Goal: Task Accomplishment & Management: Manage account settings

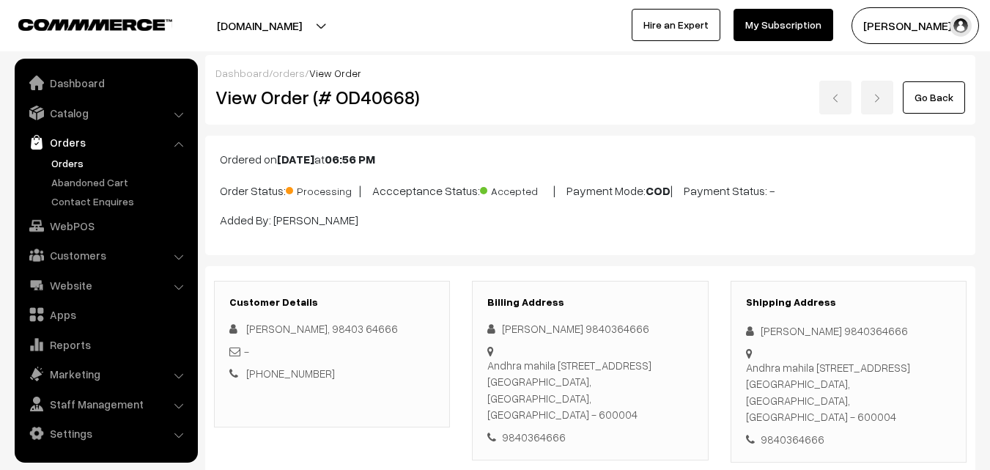
scroll to position [1246, 0]
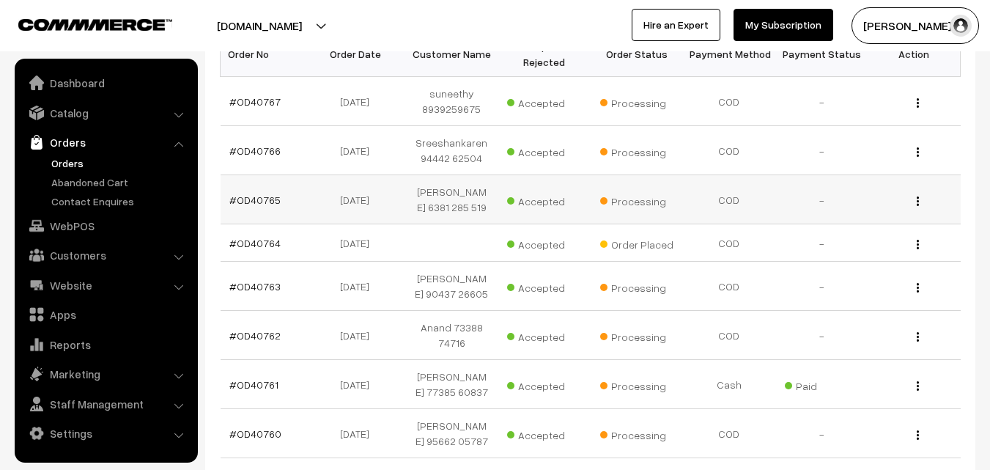
scroll to position [293, 0]
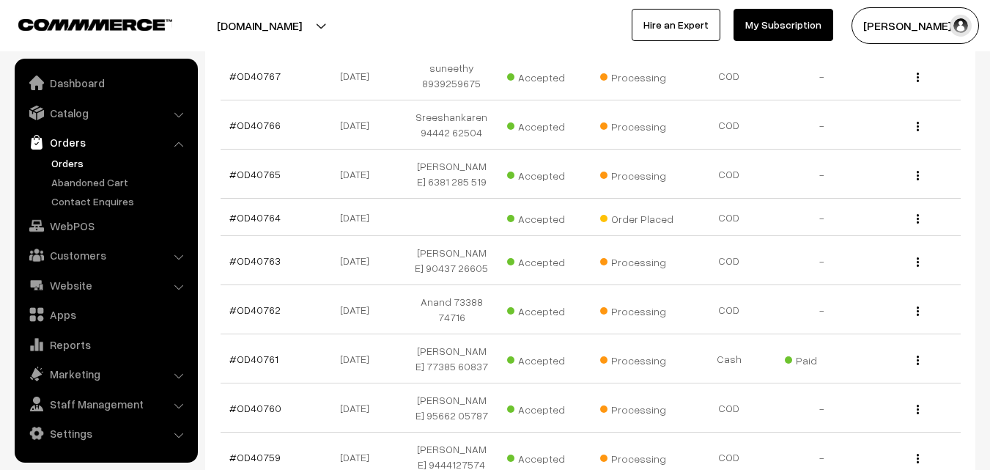
click at [67, 153] on link "Orders" at bounding box center [105, 142] width 174 height 26
click at [69, 158] on link "Orders" at bounding box center [120, 162] width 145 height 15
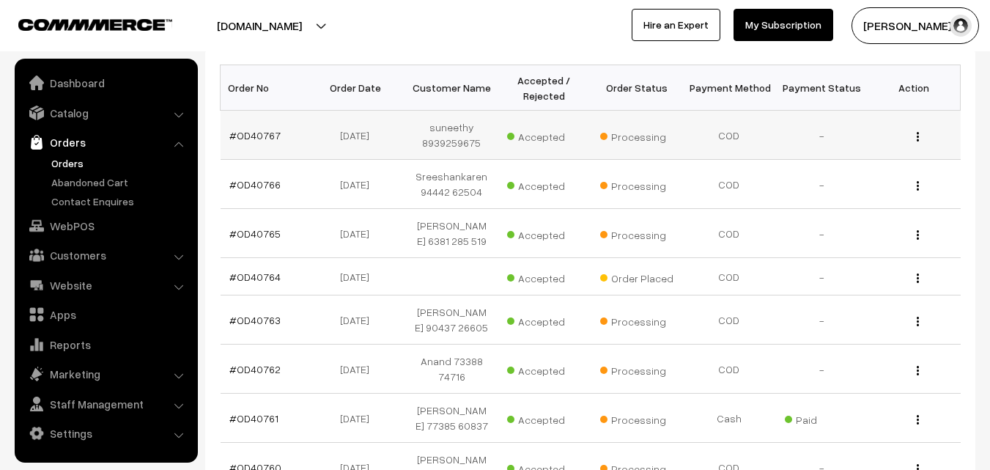
scroll to position [147, 0]
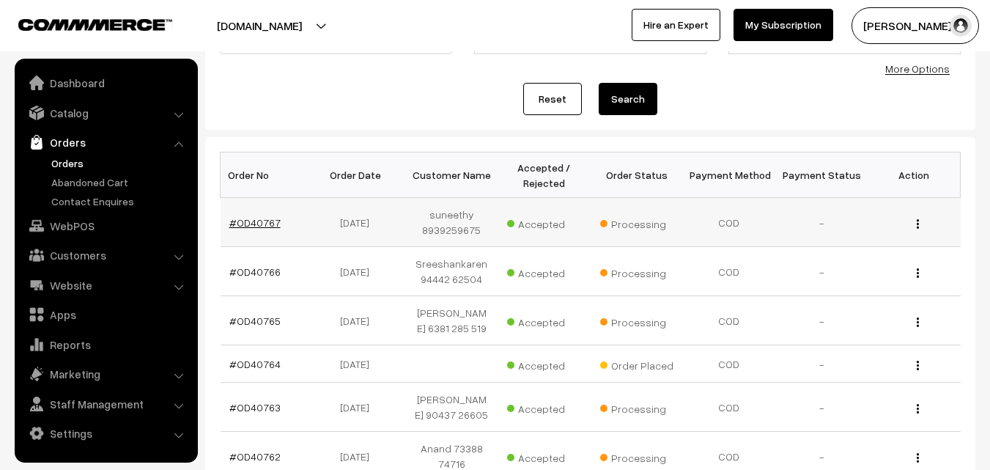
click at [244, 219] on link "#OD40767" at bounding box center [254, 222] width 51 height 12
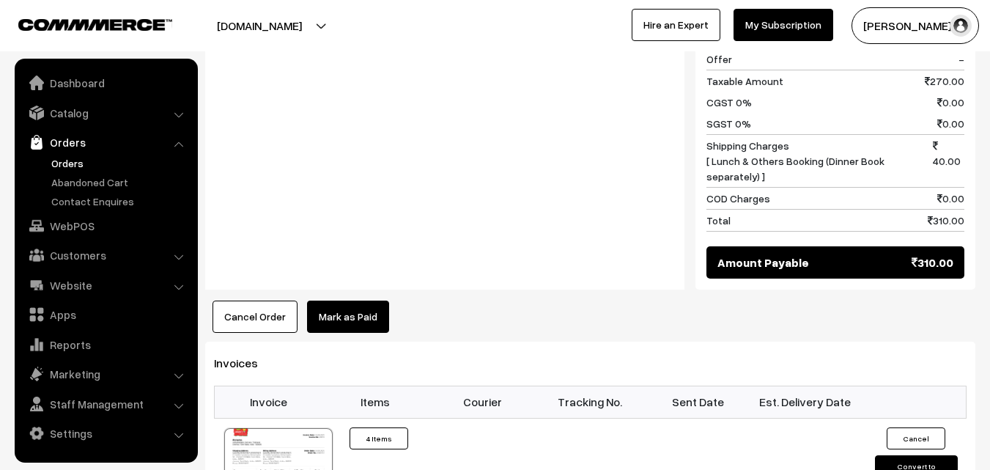
scroll to position [879, 0]
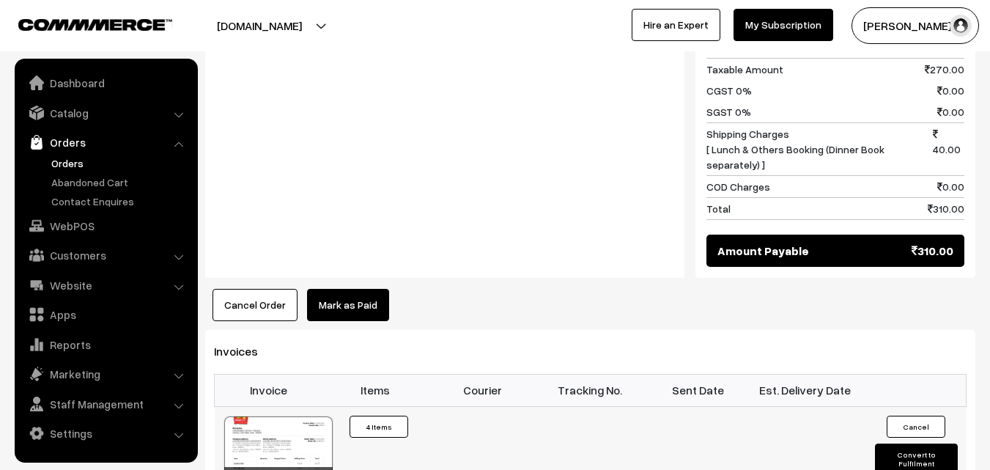
click at [259, 416] on div at bounding box center [278, 452] width 108 height 73
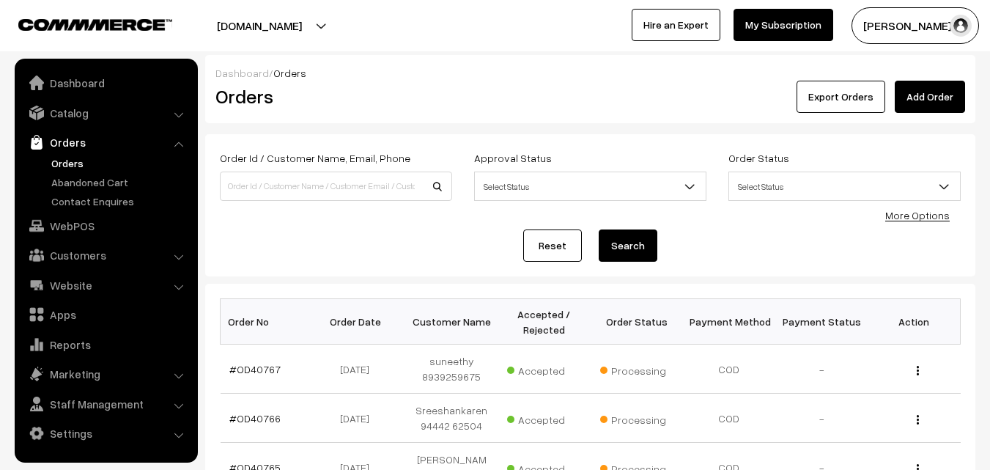
scroll to position [147, 0]
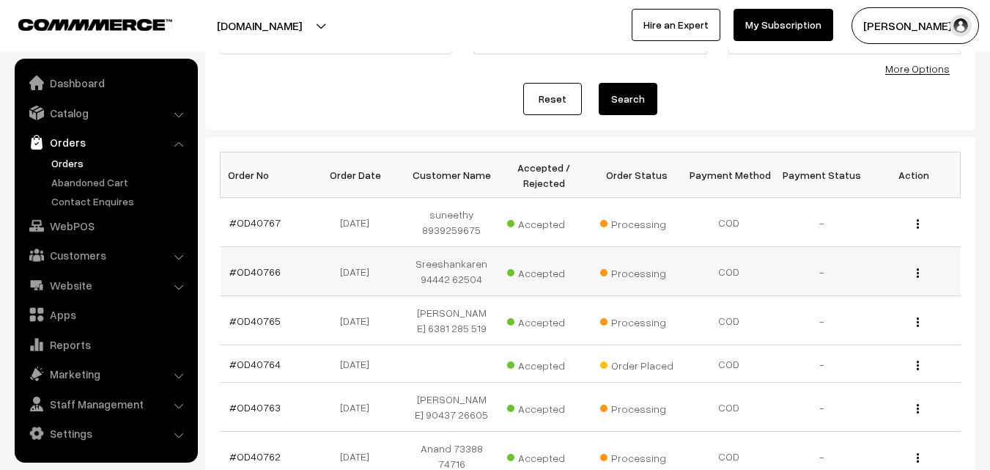
click at [246, 278] on td "#OD40766" at bounding box center [267, 271] width 92 height 49
click at [250, 275] on link "#OD40766" at bounding box center [254, 271] width 51 height 12
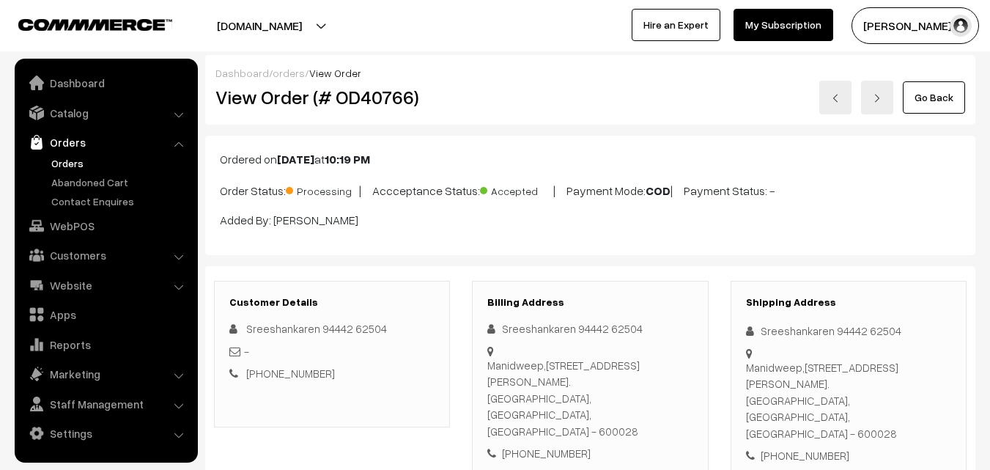
scroll to position [879, 0]
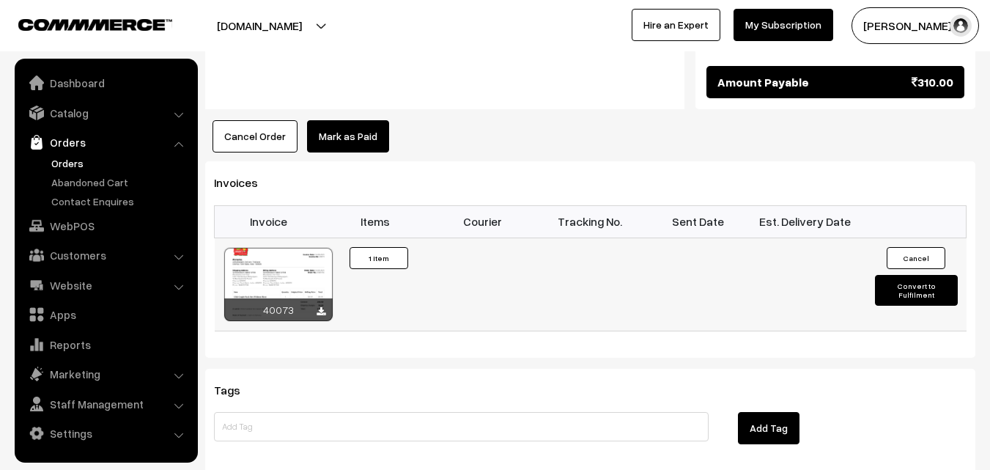
click at [308, 248] on div at bounding box center [278, 284] width 108 height 73
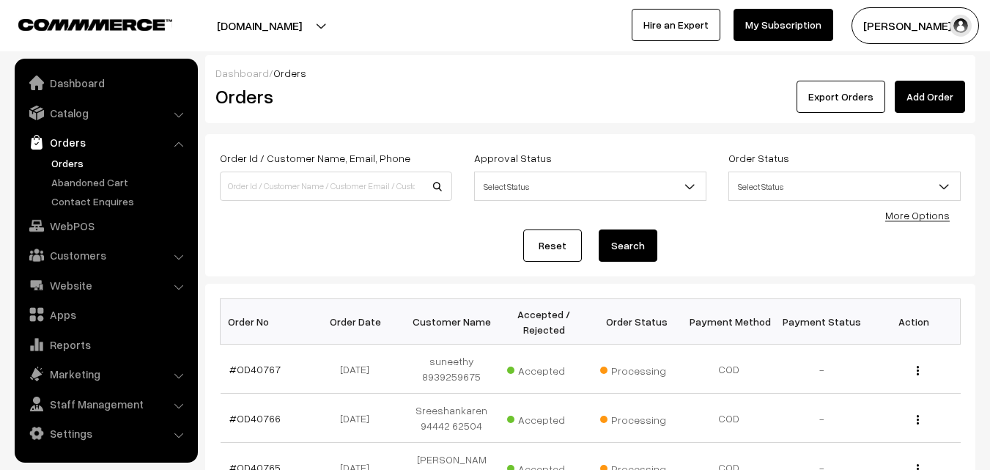
scroll to position [147, 0]
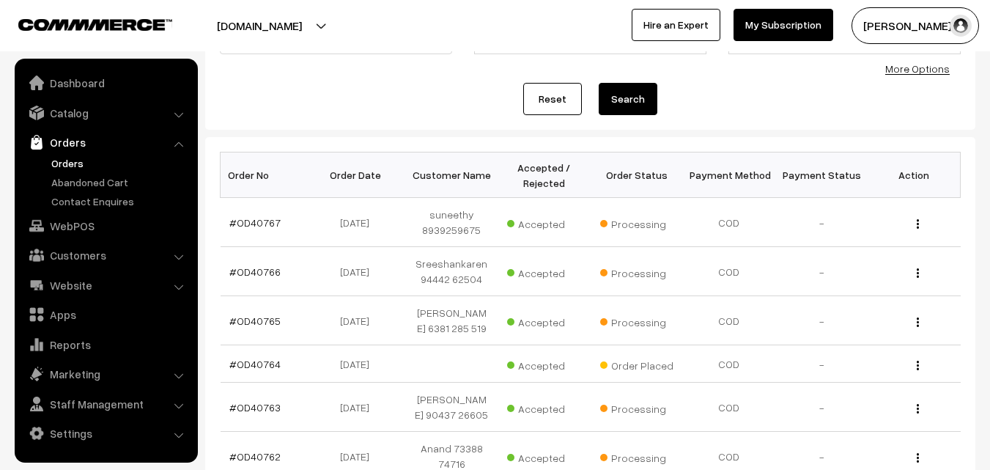
click at [266, 322] on link "#OD40765" at bounding box center [254, 320] width 51 height 12
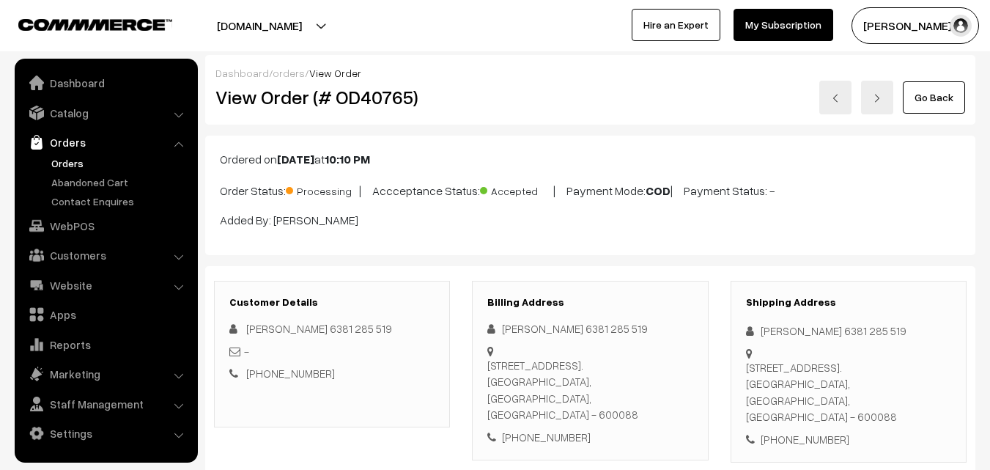
scroll to position [733, 0]
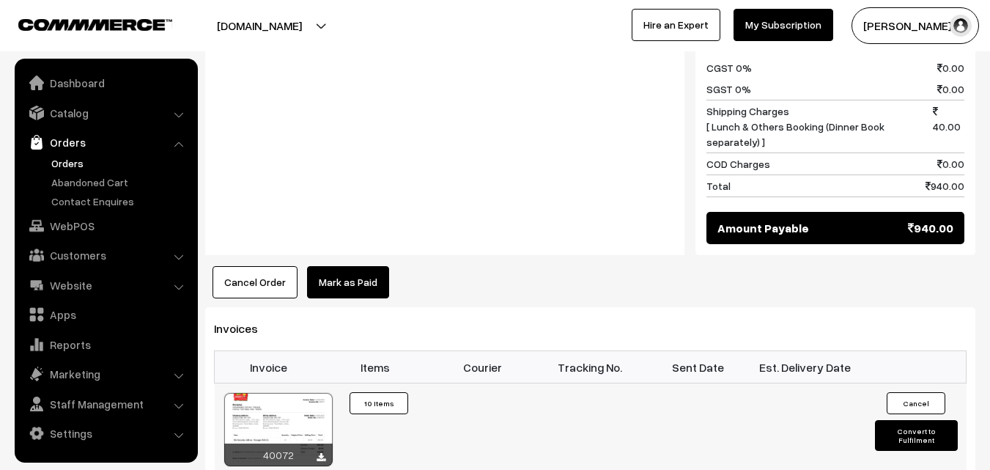
click at [285, 393] on div at bounding box center [278, 429] width 108 height 73
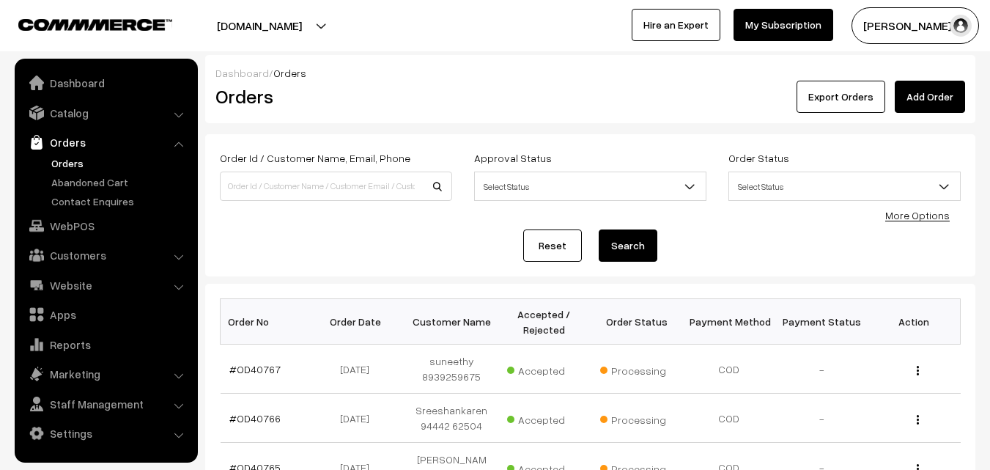
scroll to position [147, 0]
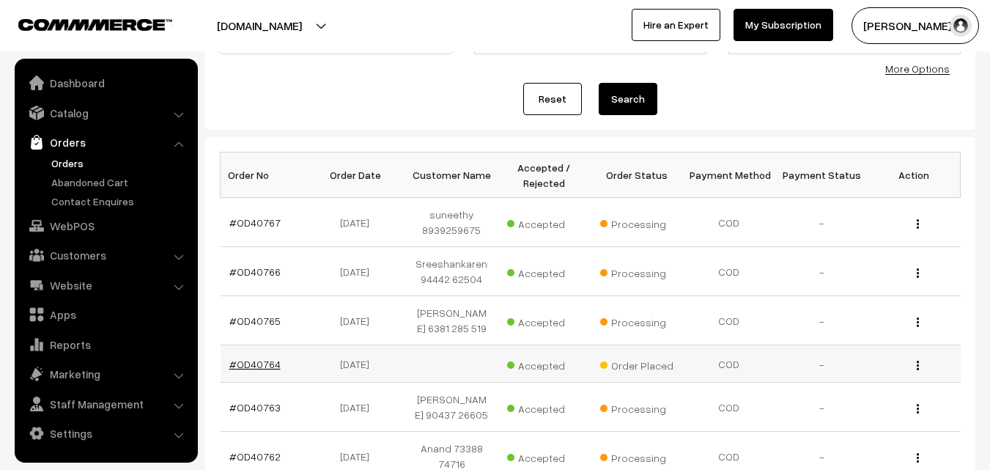
click at [264, 366] on link "#OD40764" at bounding box center [254, 364] width 51 height 12
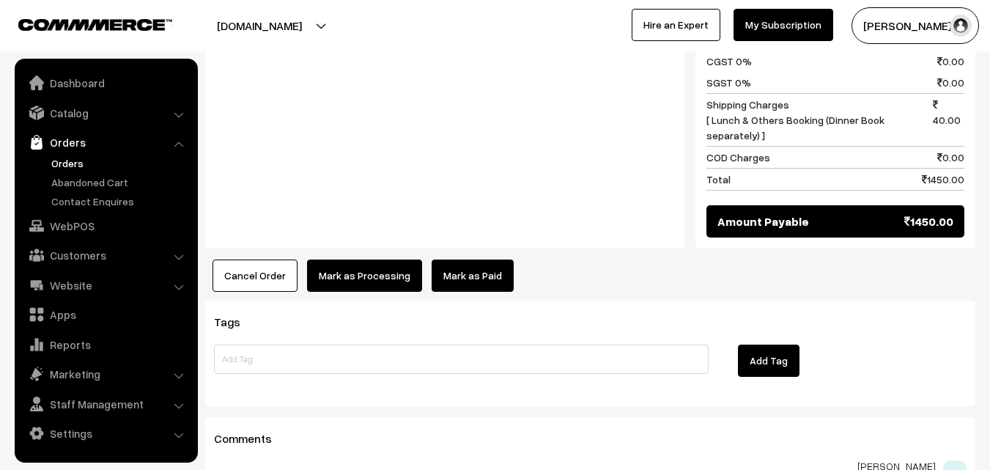
click at [370, 273] on button "Mark as Processing" at bounding box center [364, 275] width 115 height 32
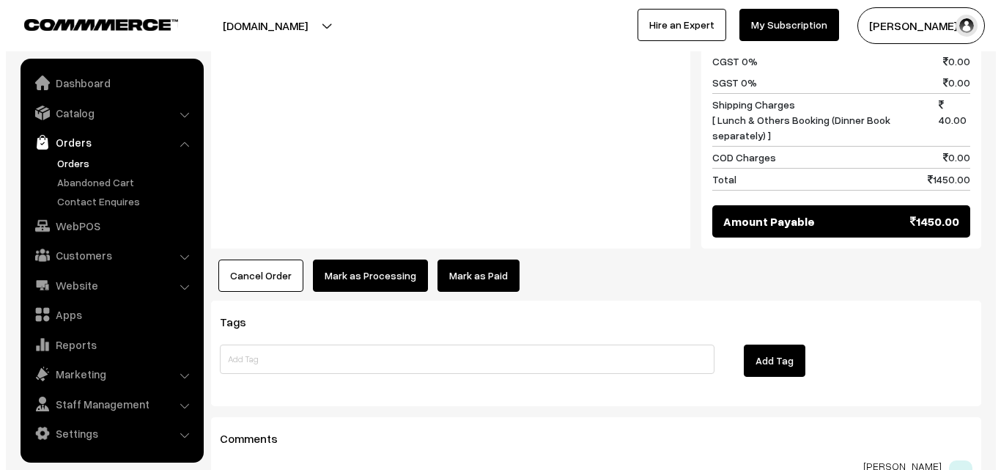
scroll to position [883, 0]
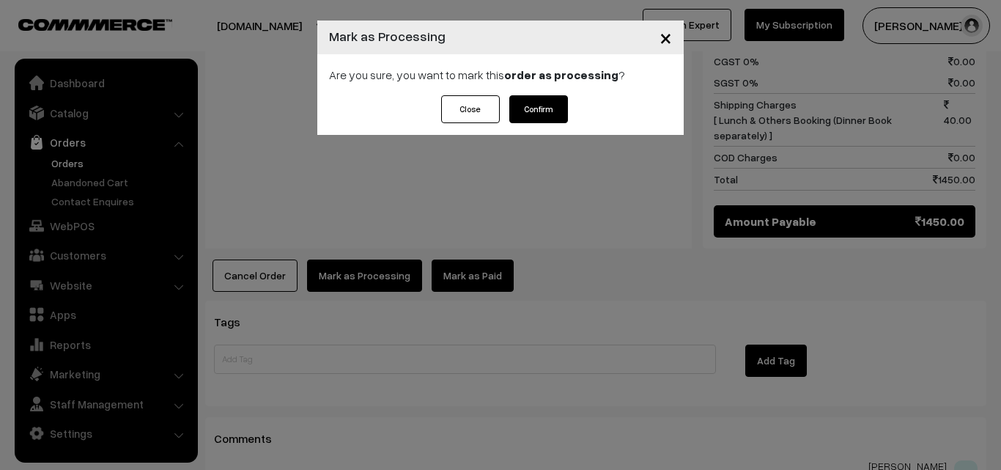
click at [565, 103] on button "Confirm" at bounding box center [538, 109] width 59 height 28
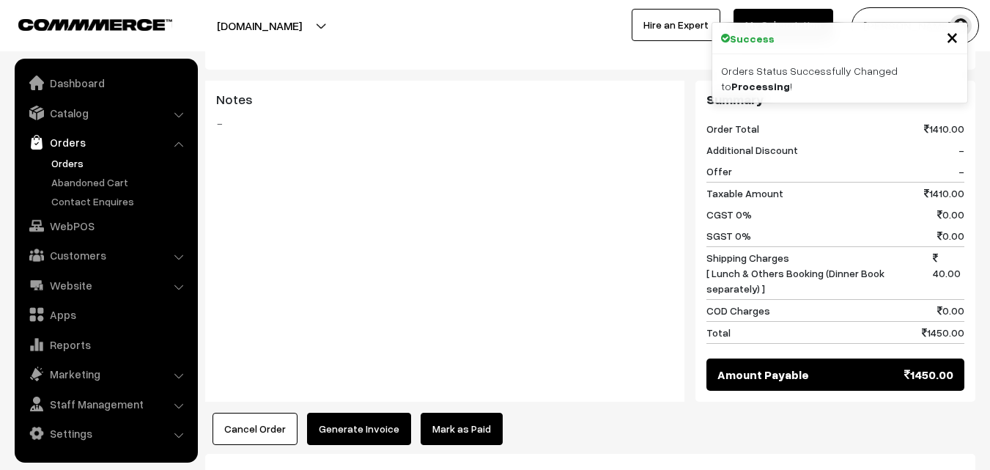
scroll to position [733, 0]
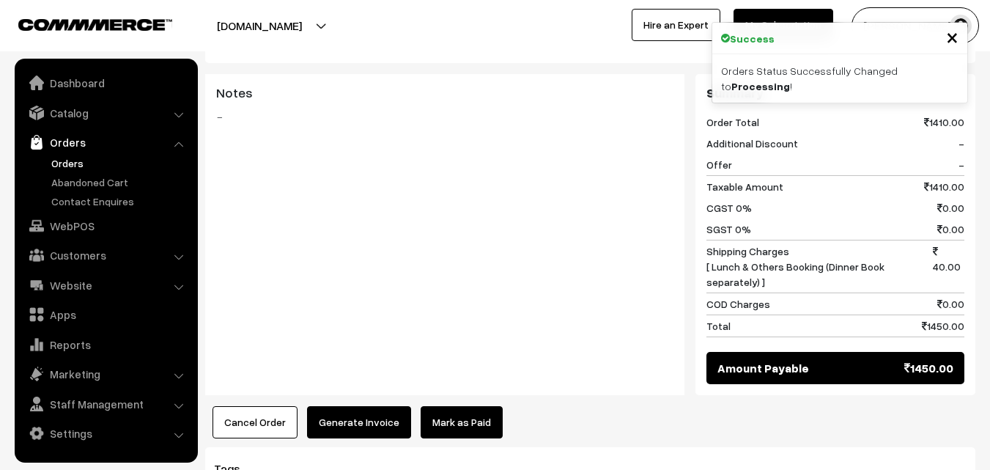
click at [344, 397] on div "Product Price Tax Rate Quantity Total Spl Mixutre 170.00" at bounding box center [590, 82] width 770 height 712
click at [344, 404] on div "Product Price Tax Rate Quantity Total Spl Mixutre 170.00" at bounding box center [590, 82] width 770 height 712
click at [381, 420] on button "Generate Invoice" at bounding box center [359, 422] width 104 height 32
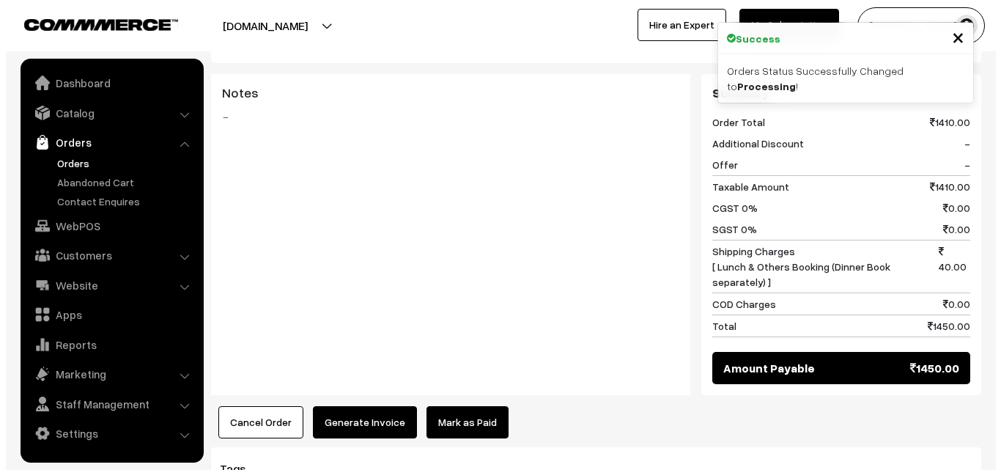
scroll to position [735, 0]
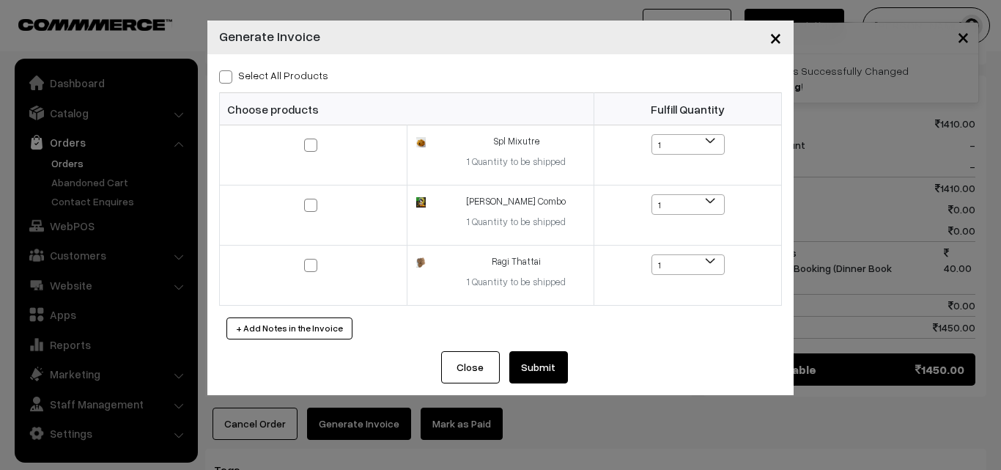
click at [272, 78] on label "Select All Products" at bounding box center [273, 74] width 109 height 15
click at [229, 78] on input "Select All Products" at bounding box center [224, 75] width 10 height 10
checkbox input "true"
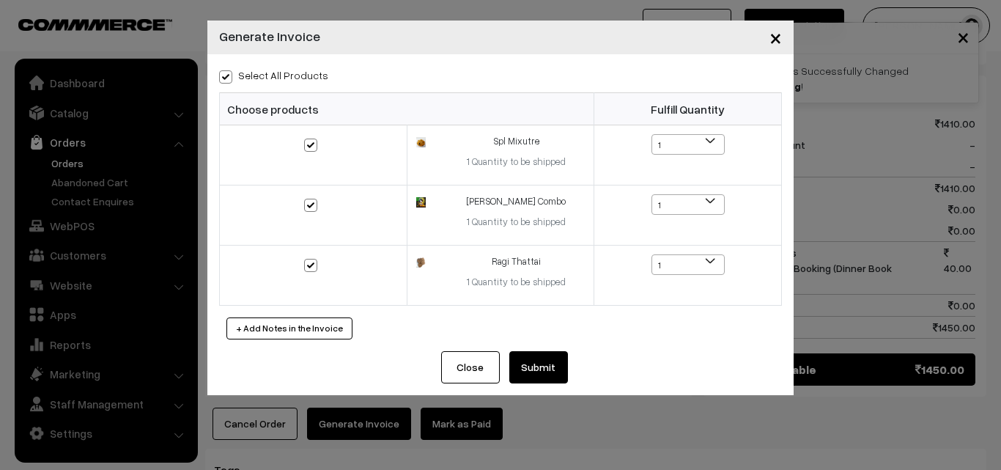
checkbox input "true"
click at [567, 369] on button "Submit" at bounding box center [538, 367] width 59 height 32
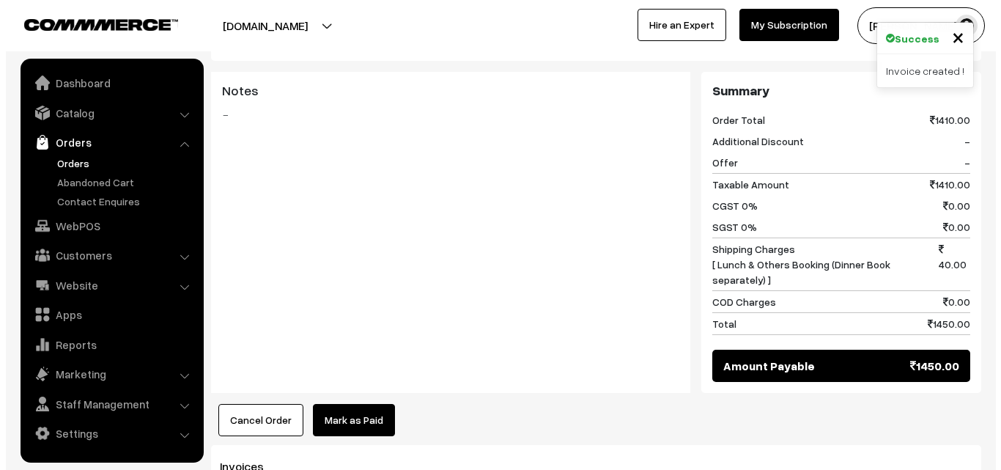
scroll to position [735, 0]
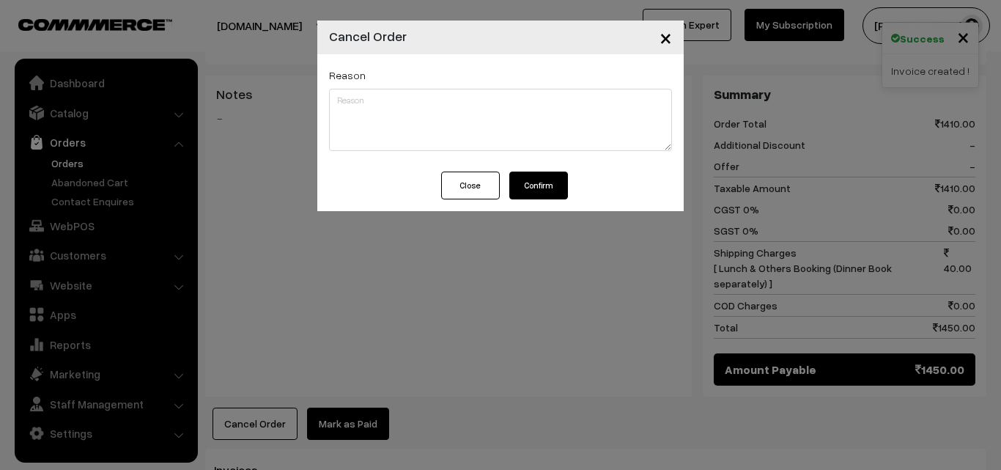
click at [486, 187] on button "Close" at bounding box center [470, 185] width 59 height 28
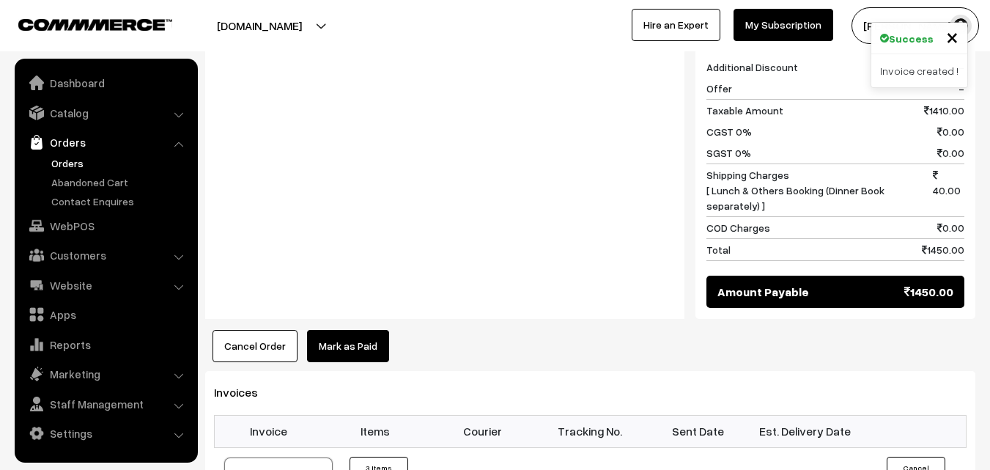
scroll to position [1026, 0]
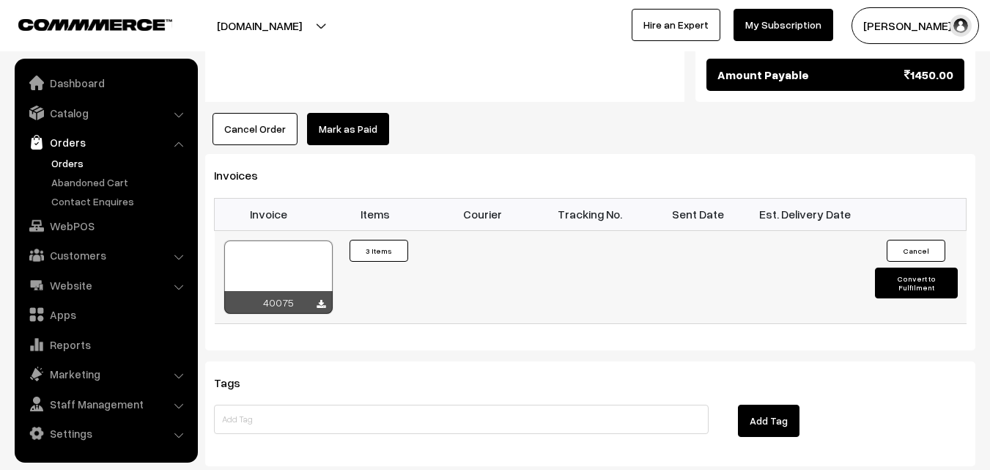
click at [283, 260] on div at bounding box center [278, 276] width 108 height 73
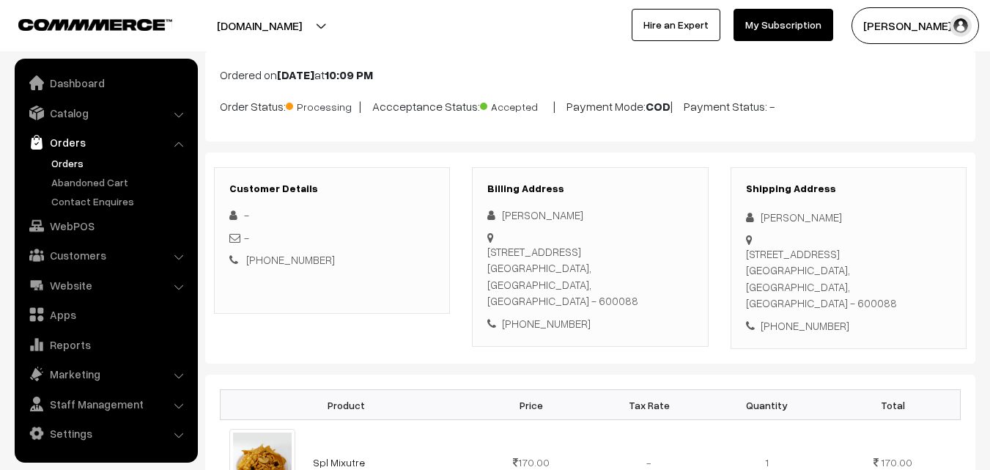
scroll to position [73, 0]
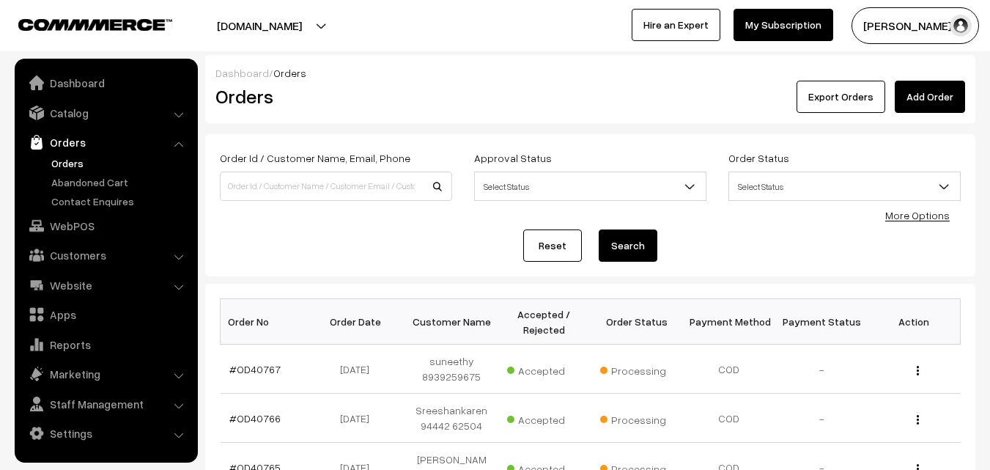
scroll to position [220, 0]
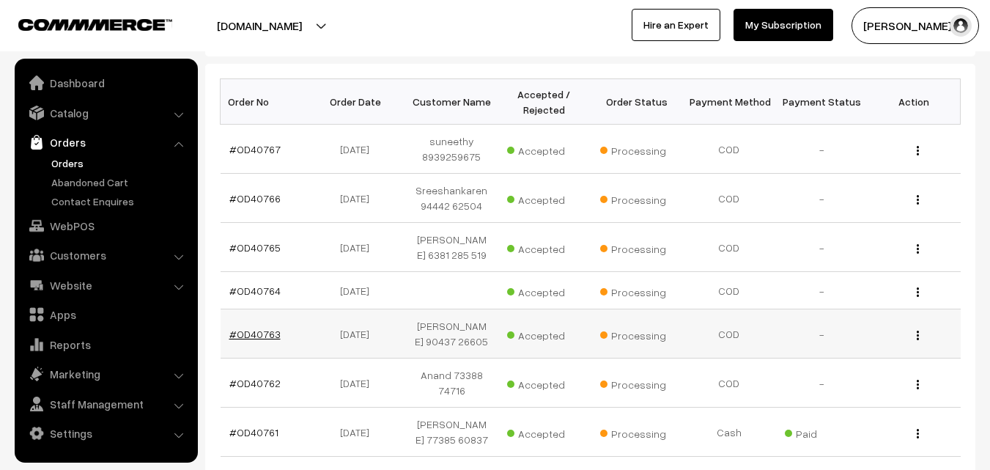
click at [242, 333] on link "#OD40763" at bounding box center [254, 334] width 51 height 12
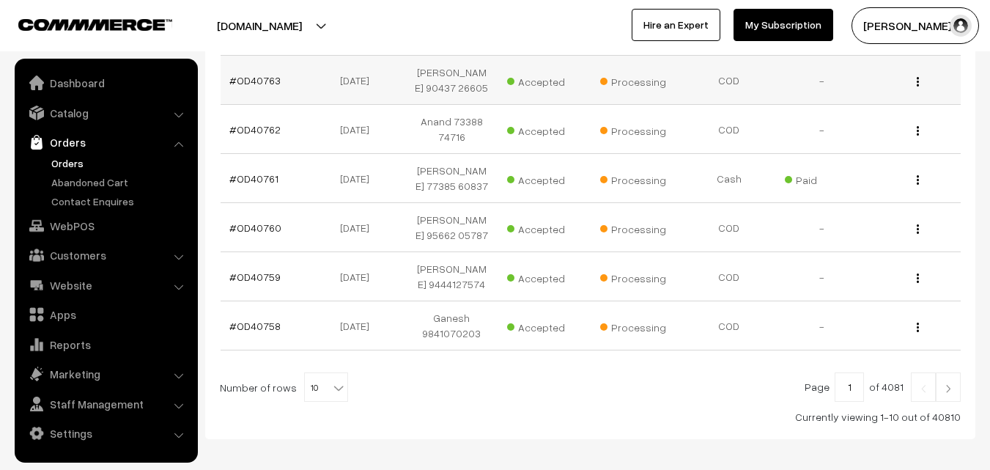
scroll to position [513, 0]
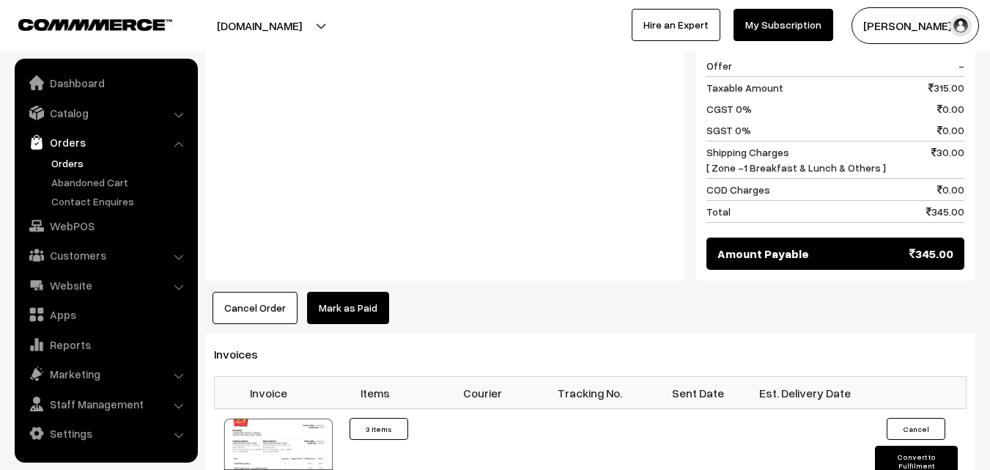
scroll to position [879, 0]
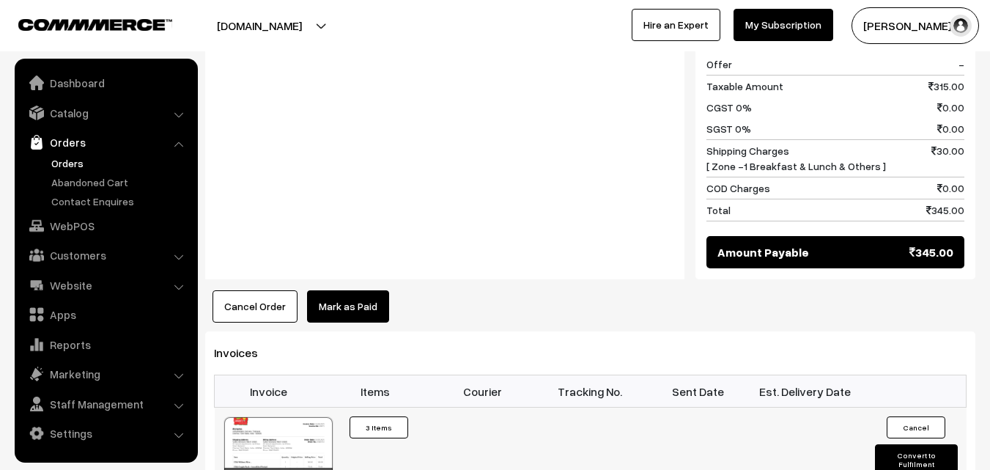
click at [289, 417] on div at bounding box center [278, 453] width 108 height 73
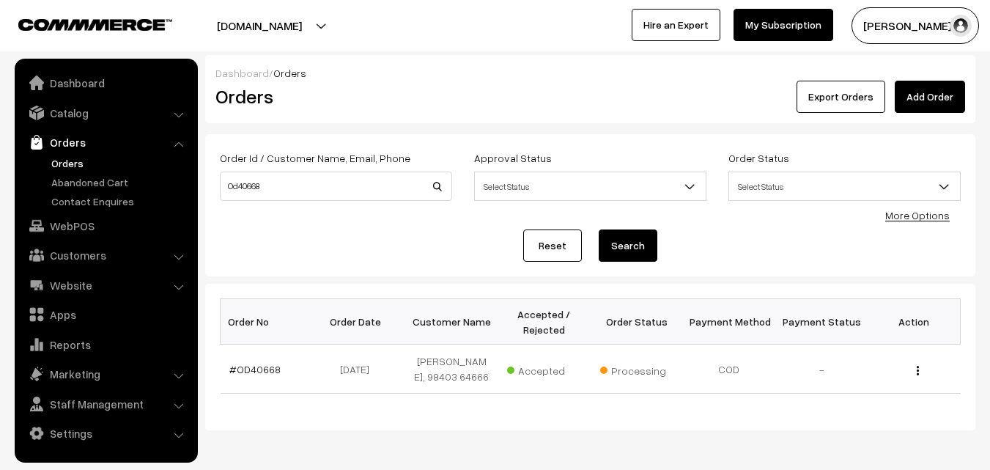
scroll to position [56, 0]
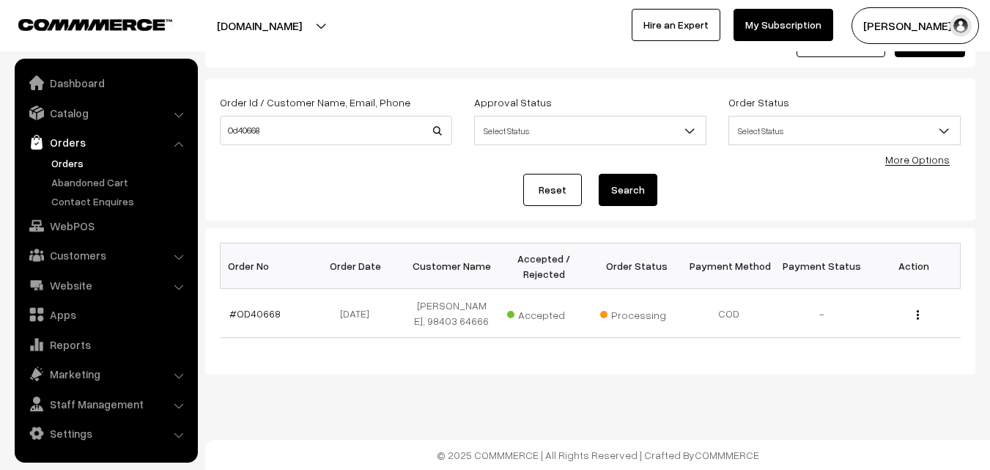
click at [67, 166] on link "Orders" at bounding box center [120, 162] width 145 height 15
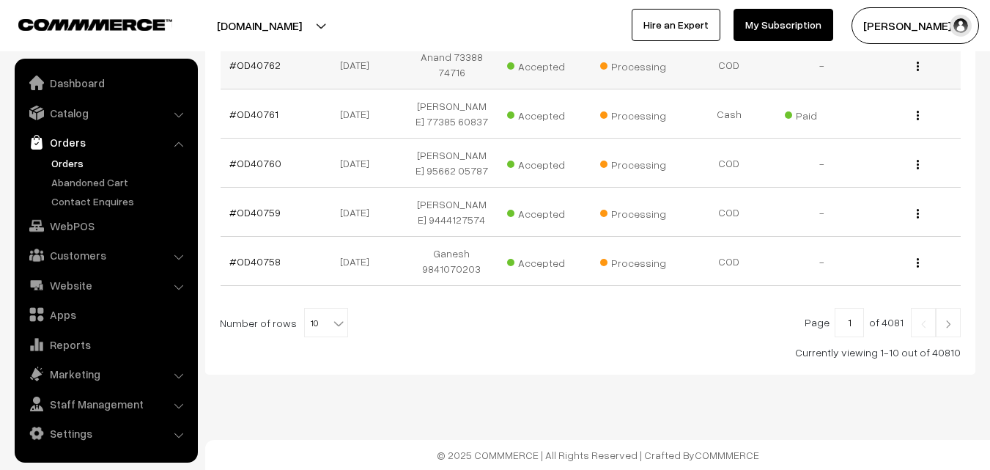
scroll to position [465, 0]
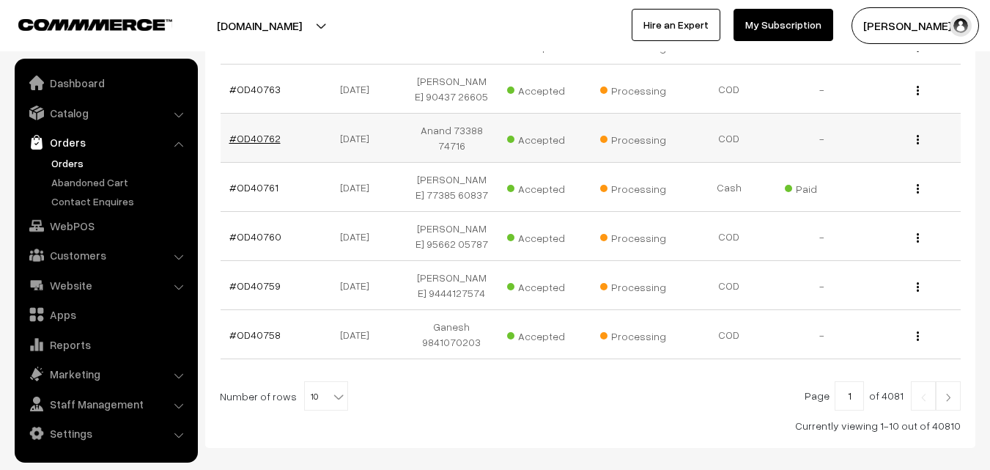
click at [259, 137] on link "#OD40762" at bounding box center [254, 138] width 51 height 12
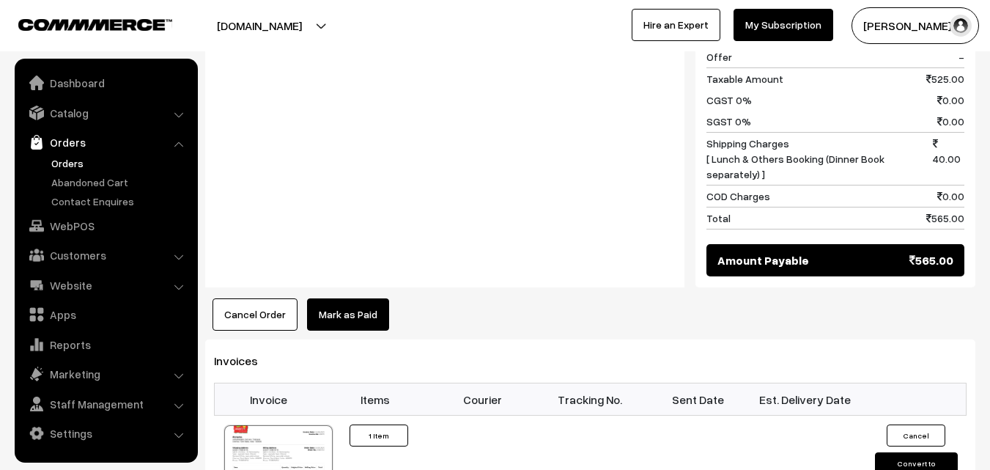
scroll to position [806, 0]
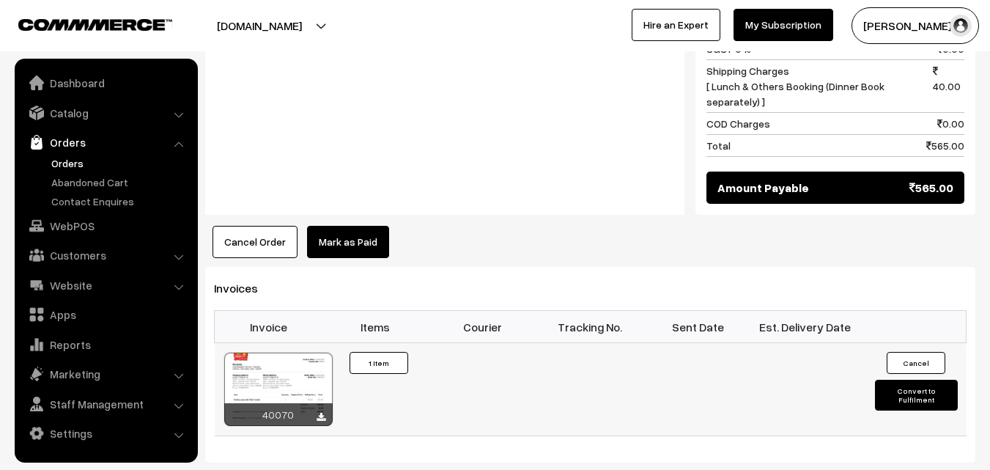
click at [301, 352] on div at bounding box center [278, 388] width 108 height 73
